Goal: Transaction & Acquisition: Obtain resource

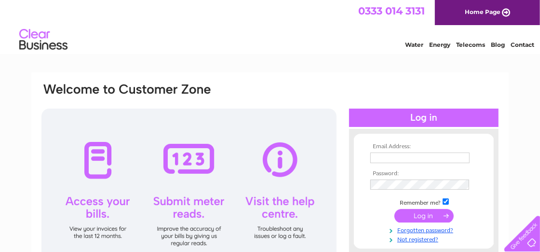
type input "secretary@bearsdengolfclub.com"
click at [414, 214] on input "submit" at bounding box center [424, 216] width 59 height 14
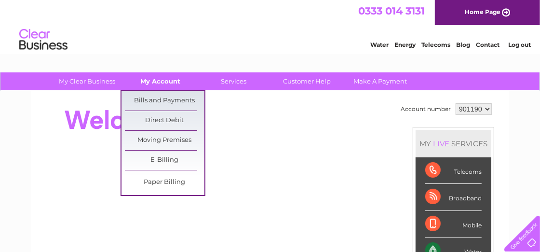
click at [163, 79] on link "My Account" at bounding box center [161, 81] width 80 height 18
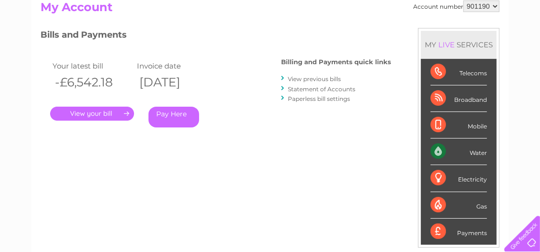
scroll to position [96, 0]
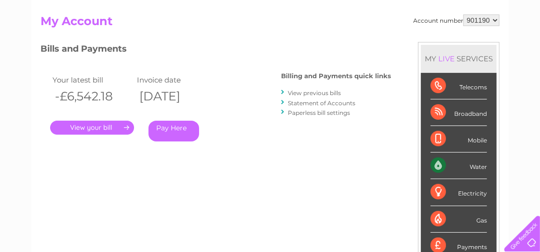
click at [107, 123] on link "." at bounding box center [92, 128] width 84 height 14
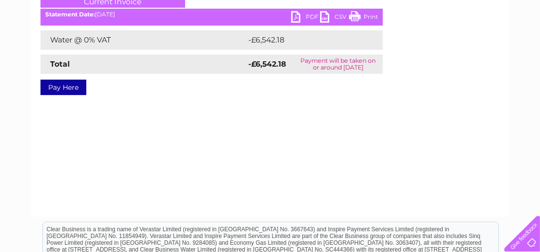
scroll to position [96, 0]
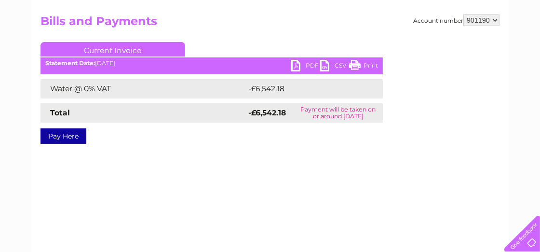
click at [306, 67] on link "PDF" at bounding box center [305, 67] width 29 height 14
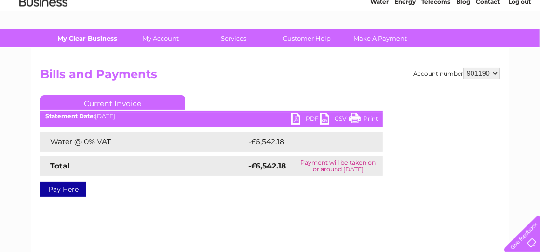
scroll to position [0, 0]
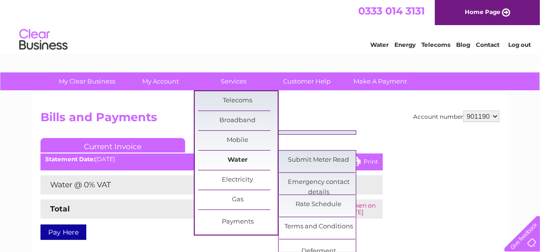
click at [233, 157] on link "Water" at bounding box center [238, 160] width 80 height 19
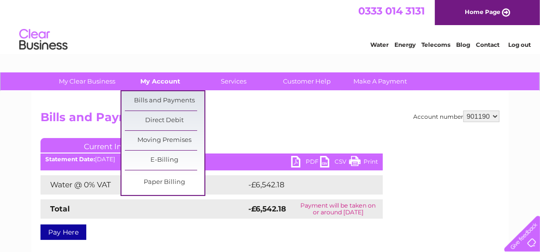
click at [151, 81] on link "My Account" at bounding box center [161, 81] width 80 height 18
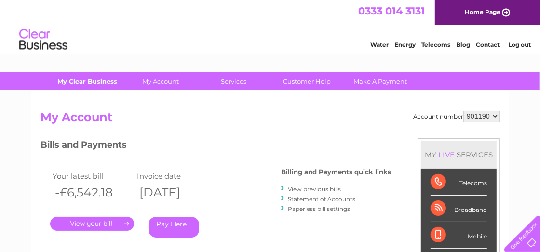
click at [97, 81] on link "My Clear Business" at bounding box center [88, 81] width 80 height 18
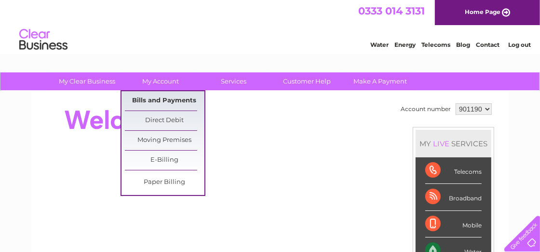
click at [151, 96] on link "Bills and Payments" at bounding box center [165, 100] width 80 height 19
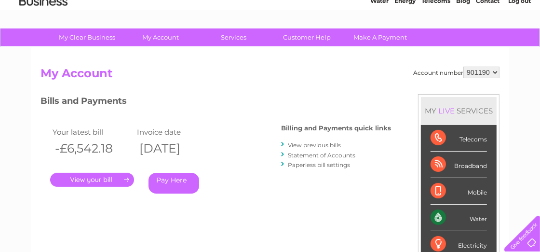
scroll to position [96, 0]
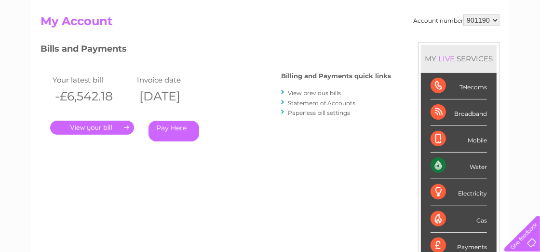
click at [318, 90] on link "View previous bills" at bounding box center [314, 92] width 53 height 7
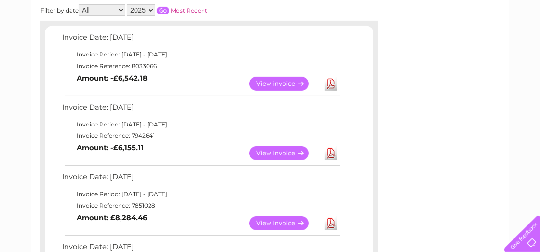
scroll to position [192, 0]
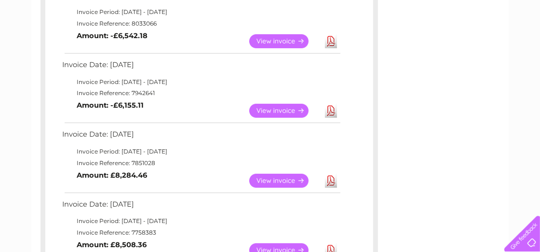
click at [284, 40] on link "View" at bounding box center [284, 41] width 71 height 14
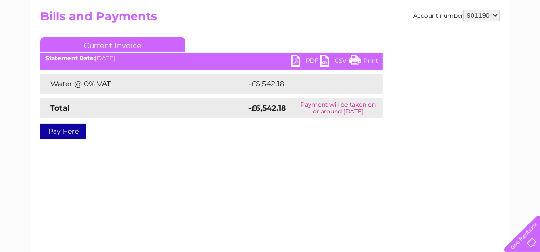
scroll to position [48, 0]
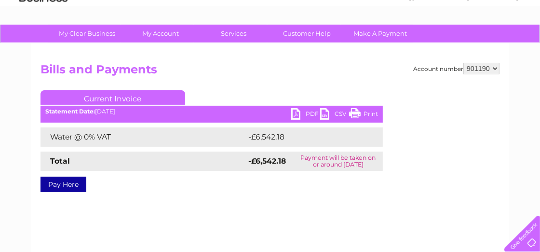
click at [306, 112] on link "PDF" at bounding box center [305, 115] width 29 height 14
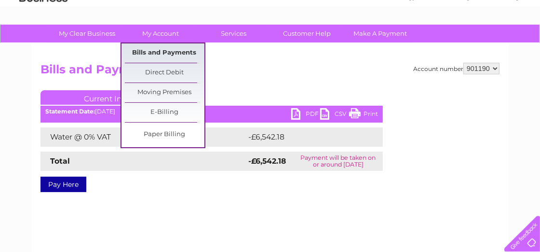
click at [167, 49] on link "Bills and Payments" at bounding box center [165, 52] width 80 height 19
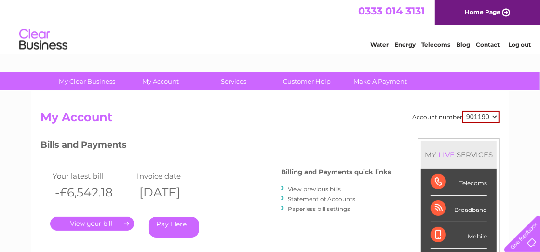
click at [317, 188] on link "View previous bills" at bounding box center [314, 188] width 53 height 7
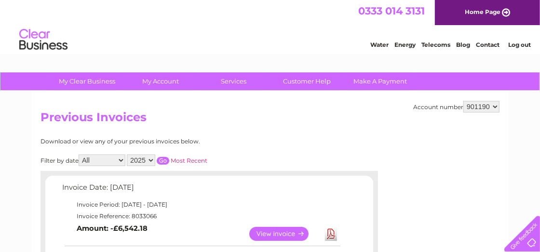
scroll to position [96, 0]
